Goal: Information Seeking & Learning: Learn about a topic

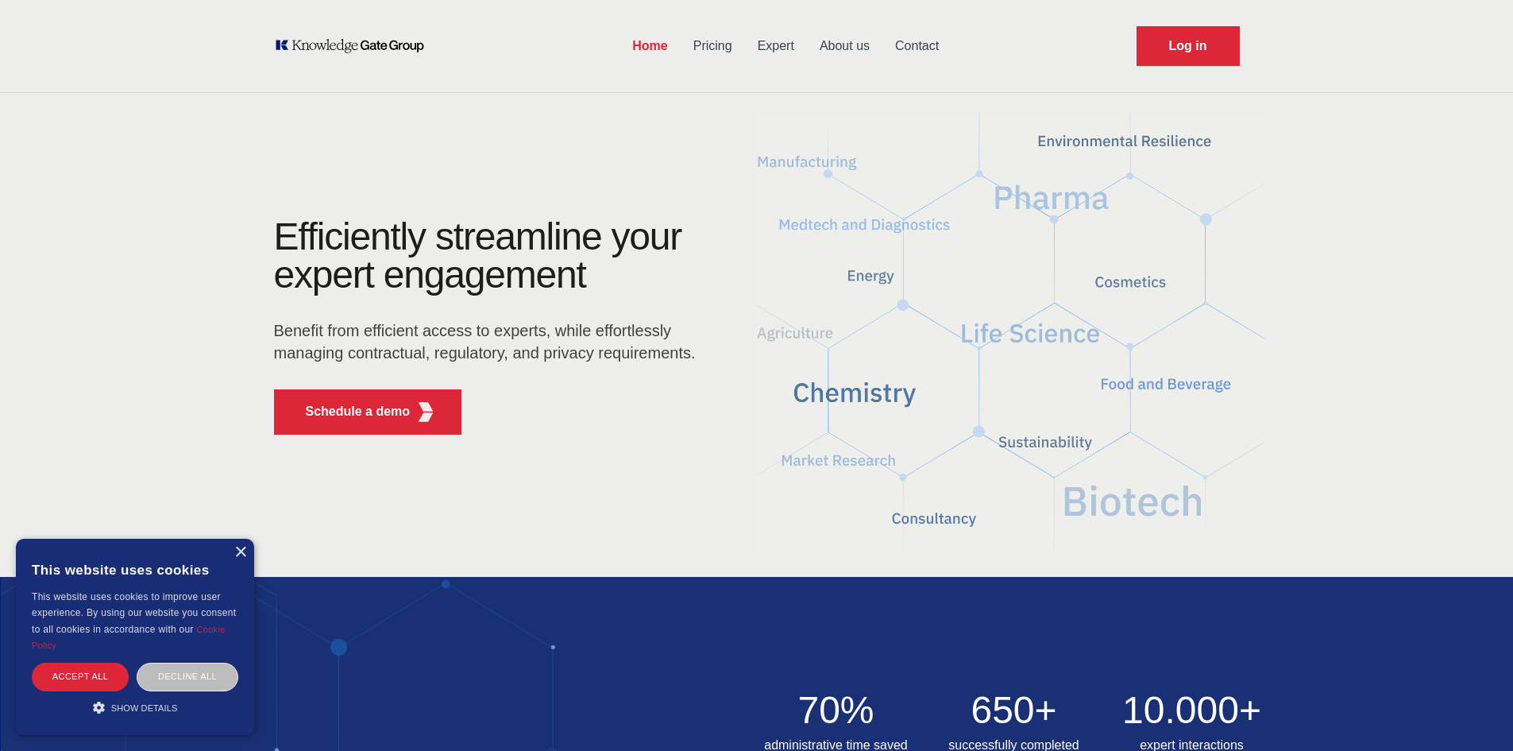
click at [716, 42] on link "Pricing" at bounding box center [713, 45] width 64 height 41
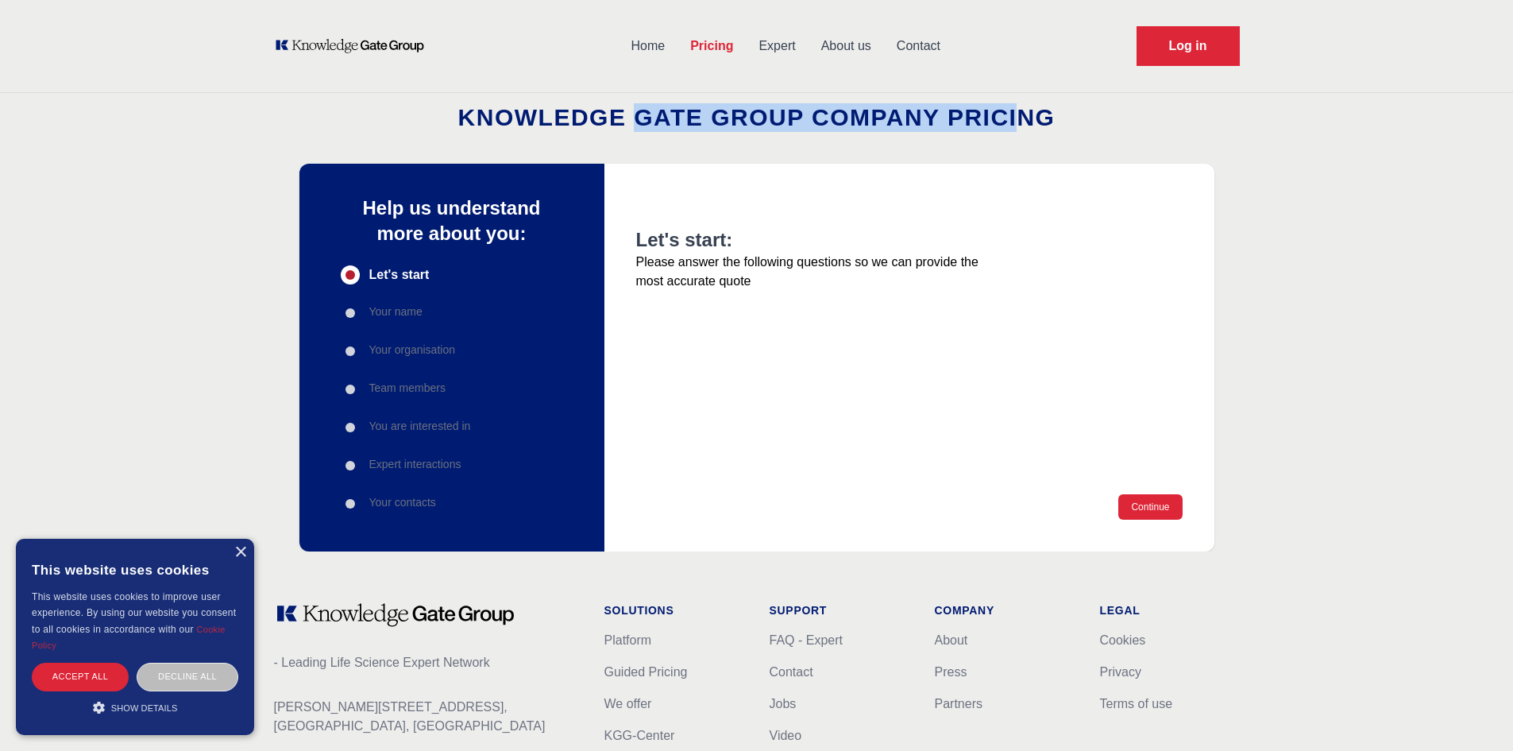
drag, startPoint x: 638, startPoint y: 122, endPoint x: 1017, endPoint y: 116, distance: 378.9
click at [1017, 116] on h2 "Knowledge Gate Group Company Pricing" at bounding box center [756, 117] width 1513 height 29
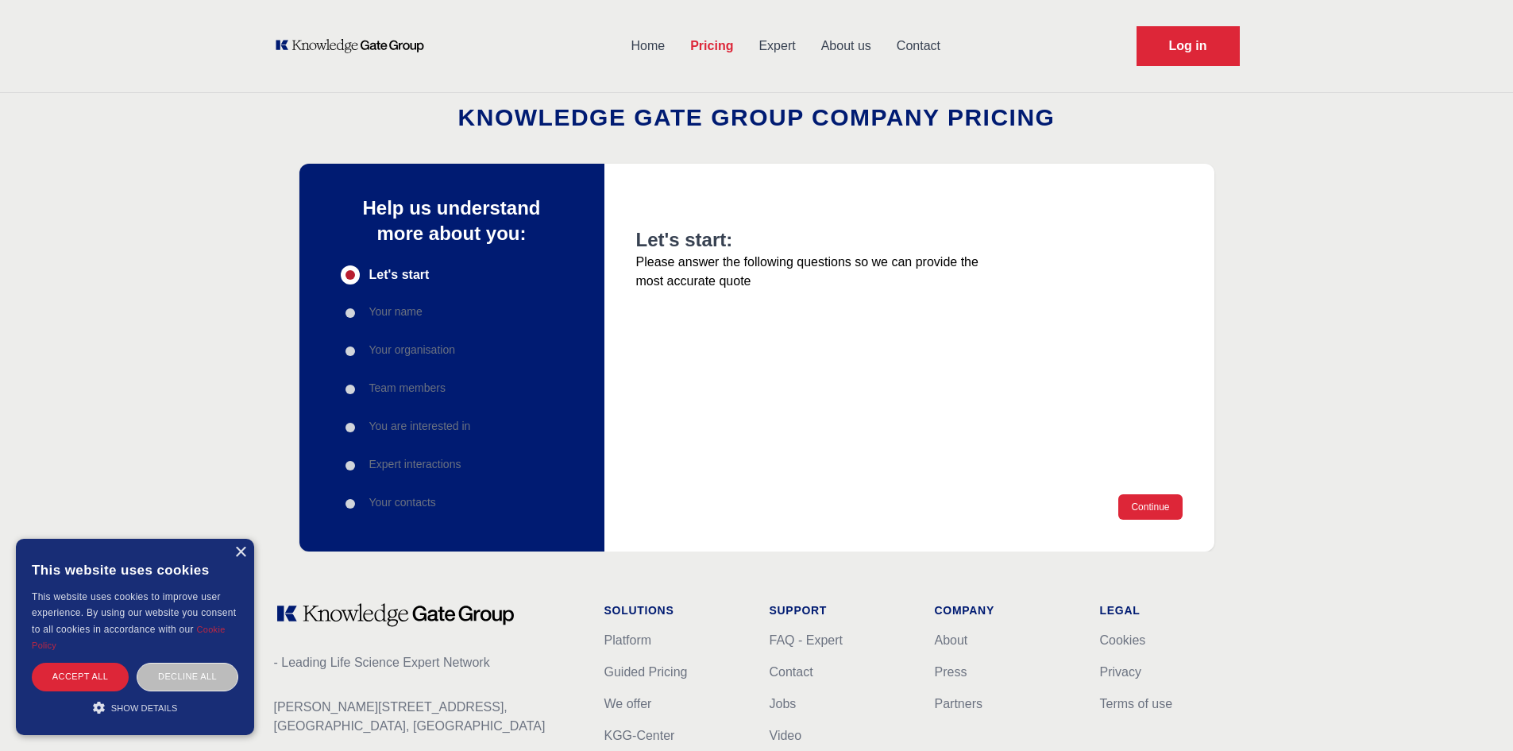
click at [1062, 114] on h2 "Knowledge Gate Group Company Pricing" at bounding box center [756, 117] width 1513 height 29
click at [779, 41] on link "Expert" at bounding box center [777, 45] width 62 height 41
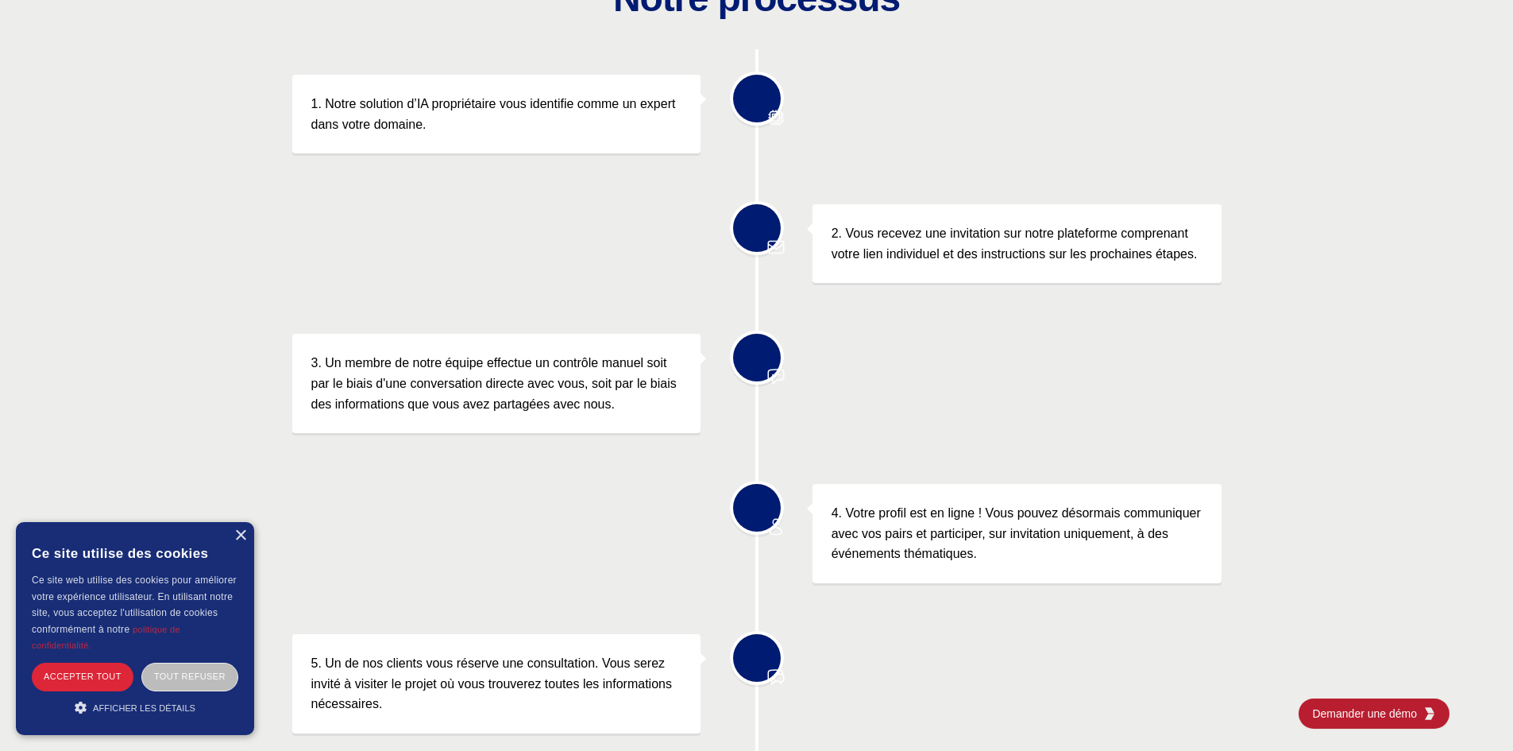
scroll to position [589, 0]
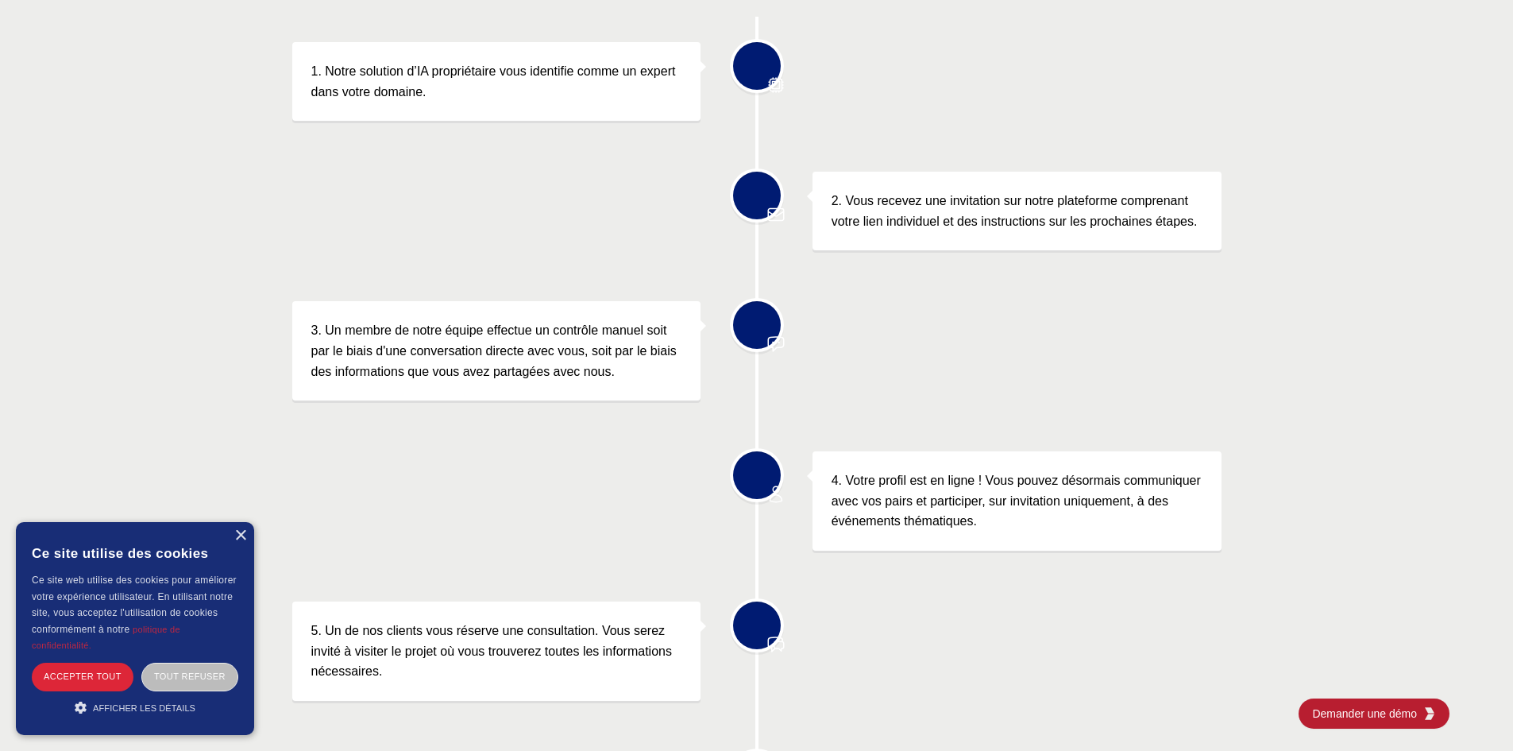
click at [1325, 298] on div "Notre processus 1. Notre solution d’IA propriétaire vous identifie comme un exp…" at bounding box center [756, 401] width 1513 height 909
click at [242, 537] on font "×" at bounding box center [241, 534] width 14 height 25
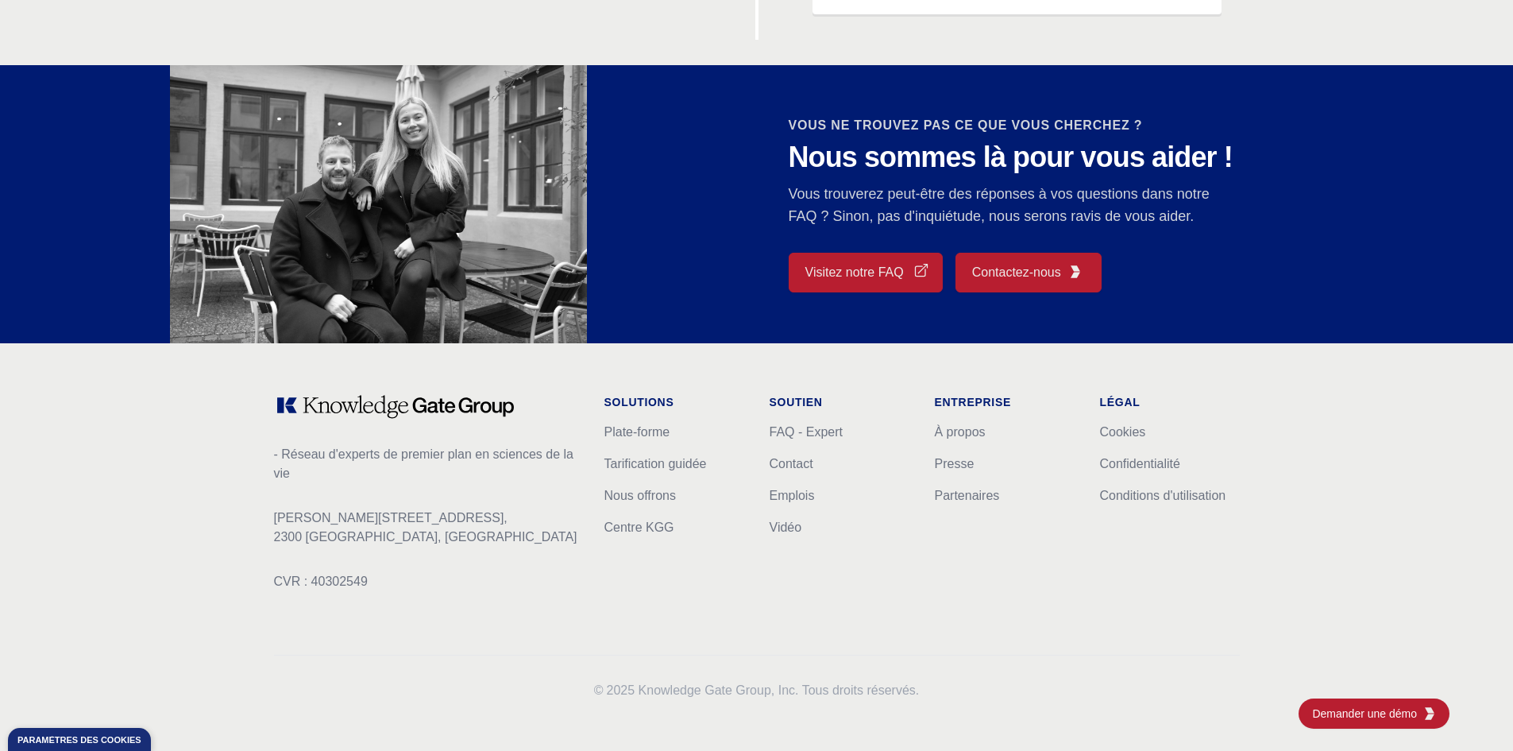
scroll to position [0, 0]
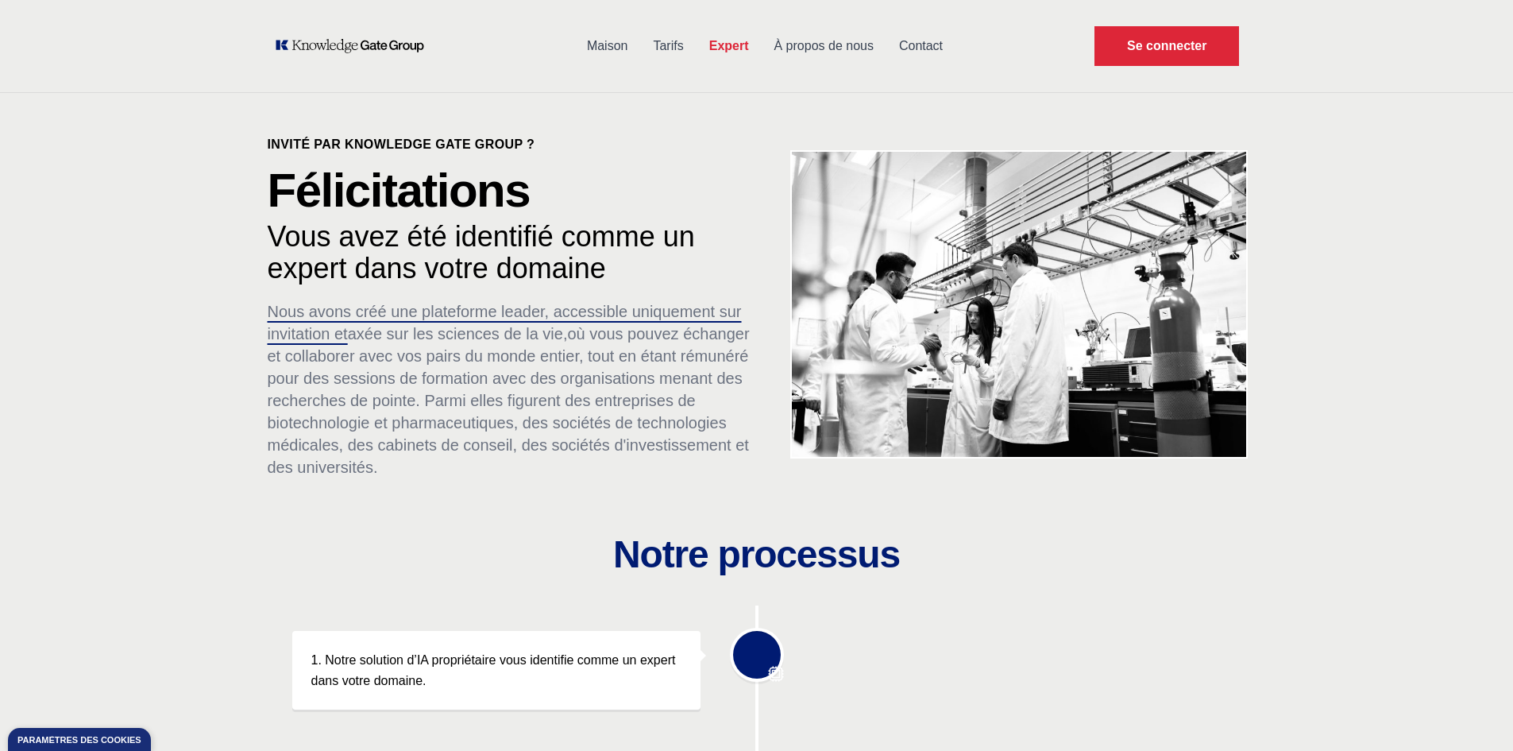
click at [404, 40] on icon "Plateforme de connaissances KOL : Discutez avec des experts externes clés (KEE)" at bounding box center [350, 46] width 152 height 16
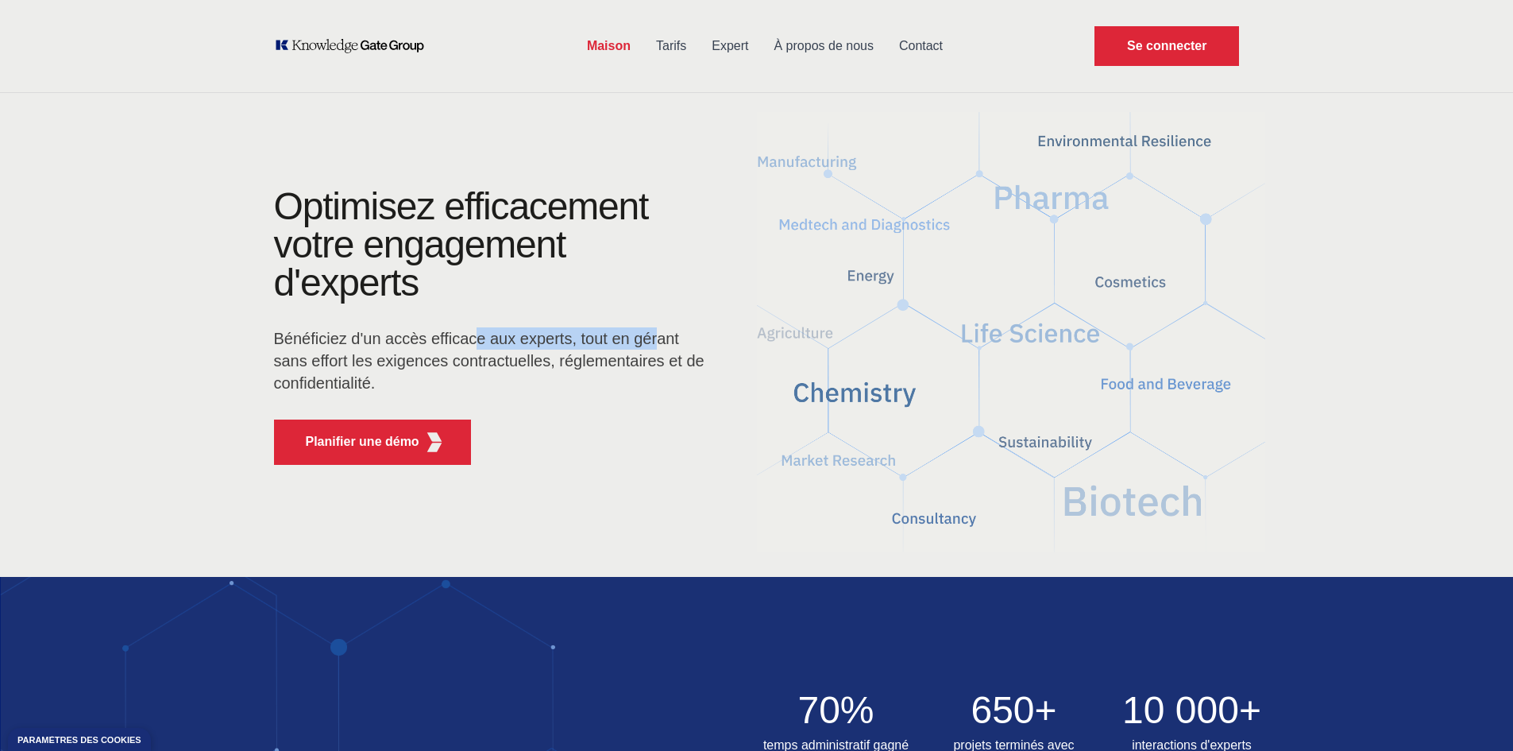
drag, startPoint x: 480, startPoint y: 334, endPoint x: 659, endPoint y: 336, distance: 179.5
click at [659, 336] on font "Bénéficiez d'un accès efficace aux experts, tout en gérant sans effort les exig…" at bounding box center [489, 361] width 431 height 62
click at [629, 349] on p "Bénéficiez d'un accès efficace aux experts, tout en gérant sans effort les exig…" at bounding box center [490, 360] width 432 height 67
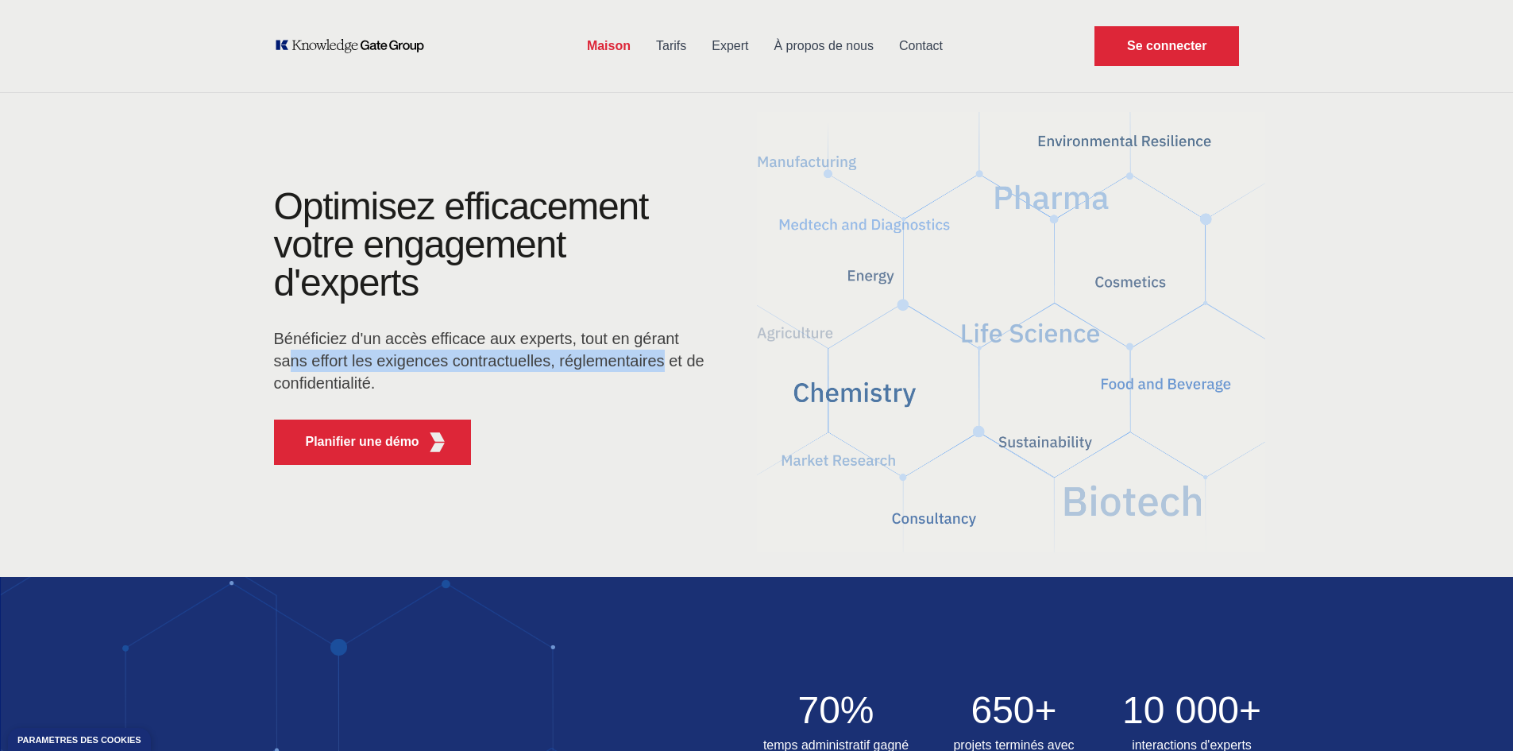
drag, startPoint x: 294, startPoint y: 365, endPoint x: 662, endPoint y: 370, distance: 368.6
click at [662, 370] on p "Bénéficiez d'un accès efficace aux experts, tout en gérant sans effort les exig…" at bounding box center [490, 360] width 432 height 67
click at [658, 369] on p "Bénéficiez d'un accès efficace aux experts, tout en gérant sans effort les exig…" at bounding box center [490, 360] width 432 height 67
